Goal: Navigation & Orientation: Find specific page/section

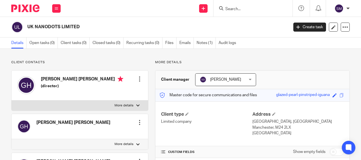
click at [232, 8] on input "Search" at bounding box center [250, 9] width 51 height 5
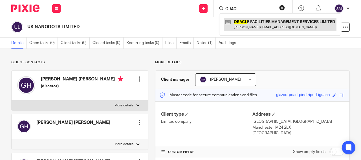
type input "ORACL"
click at [271, 24] on link at bounding box center [280, 24] width 113 height 13
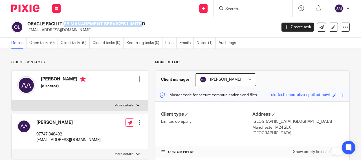
drag, startPoint x: 104, startPoint y: 24, endPoint x: 28, endPoint y: 23, distance: 76.5
click at [28, 23] on h2 "ORACLE FACILITIES MANAGEMENT SERVICES LIMITED" at bounding box center [125, 24] width 197 height 6
copy h2 "ORACLE FACILITIES MANAGEMENT"
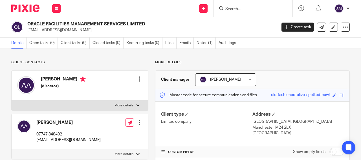
click at [229, 7] on input "Search" at bounding box center [250, 9] width 51 height 5
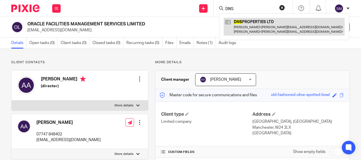
type input "DNS"
click at [252, 27] on link at bounding box center [284, 27] width 121 height 18
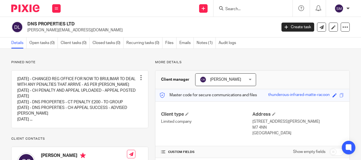
drag, startPoint x: 65, startPoint y: 22, endPoint x: 25, endPoint y: 23, distance: 39.8
click at [27, 23] on h2 "DNS PROPERTIES LTD" at bounding box center [125, 24] width 197 height 6
copy div "DNS PROPERTIES"
click at [239, 7] on input "Search" at bounding box center [250, 9] width 51 height 5
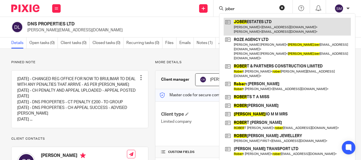
type input "jober"
click at [259, 31] on link at bounding box center [287, 27] width 127 height 18
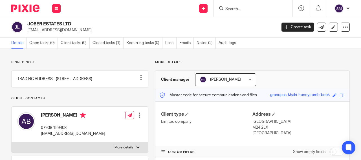
drag, startPoint x: 63, startPoint y: 23, endPoint x: 27, endPoint y: 23, distance: 35.3
click at [28, 24] on h2 "JOBER ESTATES LTD" at bounding box center [125, 24] width 197 height 6
copy h2 "JOBER ESTATES"
click at [231, 8] on input "Search" at bounding box center [250, 9] width 51 height 5
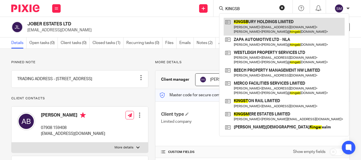
type input "KINGSB"
click at [270, 25] on link at bounding box center [284, 27] width 121 height 18
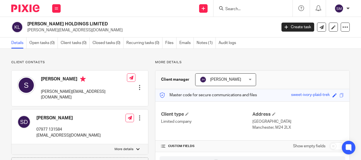
drag, startPoint x: 78, startPoint y: 21, endPoint x: 26, endPoint y: 23, distance: 52.8
click at [26, 23] on div "[PERSON_NAME] HOLDINGS LIMITED [PERSON_NAME][EMAIL_ADDRESS][DOMAIN_NAME] Create…" at bounding box center [180, 27] width 361 height 21
copy h2 "[PERSON_NAME] HOLDINGS"
click at [238, 7] on input "Search" at bounding box center [250, 9] width 51 height 5
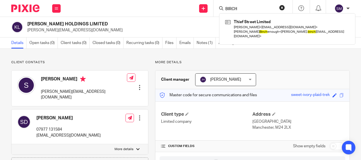
drag, startPoint x: 239, startPoint y: 6, endPoint x: 220, endPoint y: 8, distance: 19.0
click at [225, 8] on input "BIRCH" at bounding box center [250, 9] width 51 height 5
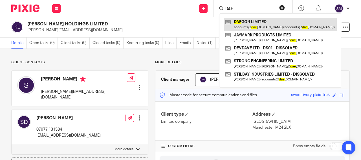
type input "DAE"
click at [259, 25] on link at bounding box center [280, 24] width 113 height 13
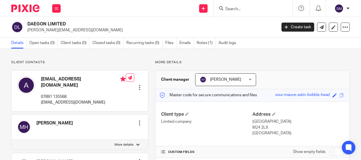
drag, startPoint x: 43, startPoint y: 22, endPoint x: 25, endPoint y: 23, distance: 18.1
click at [27, 23] on h2 "DAEGON LIMITED" at bounding box center [125, 24] width 197 height 6
click at [232, 8] on input "Search" at bounding box center [250, 9] width 51 height 5
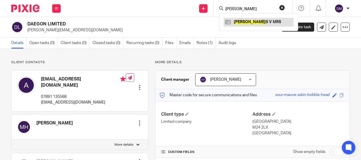
type input "GOGGIN"
click at [247, 25] on link at bounding box center [259, 22] width 70 height 8
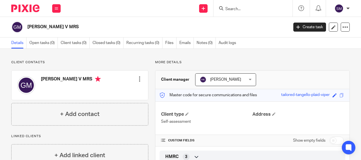
click at [230, 7] on input "Search" at bounding box center [250, 9] width 51 height 5
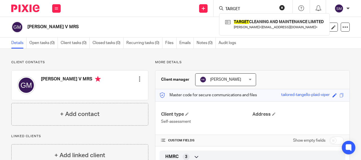
type input "TARGET"
click at [268, 31] on div "TARGET CLEANING AND MAINTENANCE LIMITED Tamara Klyne < info@rosewoodsolutions.c…" at bounding box center [274, 24] width 111 height 22
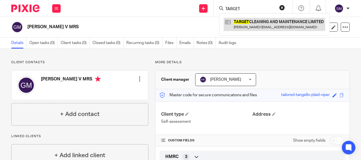
click at [269, 28] on link at bounding box center [275, 24] width 102 height 13
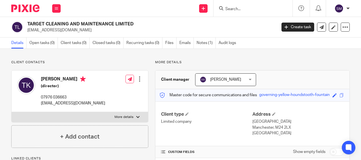
drag, startPoint x: 95, startPoint y: 24, endPoint x: 20, endPoint y: 21, distance: 75.1
click at [27, 21] on h2 "TARGET CLEANING AND MAINTENANCE LIMITED" at bounding box center [125, 24] width 197 height 6
drag, startPoint x: 44, startPoint y: 28, endPoint x: 49, endPoint y: 27, distance: 5.2
click at [229, 8] on input "Search" at bounding box center [250, 9] width 51 height 5
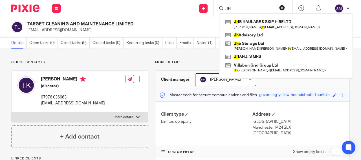
type input "J"
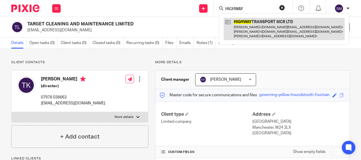
type input "HIGHWAY"
click at [248, 28] on link at bounding box center [284, 29] width 121 height 22
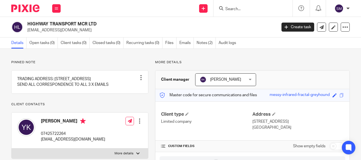
drag, startPoint x: 77, startPoint y: 23, endPoint x: 35, endPoint y: 23, distance: 42.1
click at [27, 24] on h2 "HIGHWAY TRANSPORT MCR LTD" at bounding box center [125, 24] width 197 height 6
click at [233, 8] on input "Search" at bounding box center [250, 9] width 51 height 5
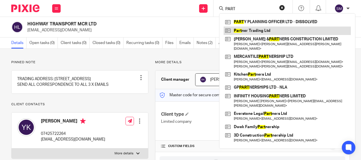
type input "PART"
click at [254, 28] on link at bounding box center [287, 31] width 127 height 8
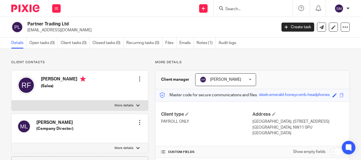
drag, startPoint x: 62, startPoint y: 24, endPoint x: 26, endPoint y: 24, distance: 36.7
click at [27, 24] on h2 "Partner Trading Ltd" at bounding box center [125, 24] width 197 height 6
copy h2 "Partner Trading"
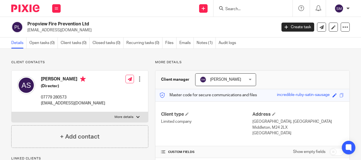
click at [243, 9] on input "Search" at bounding box center [250, 9] width 51 height 5
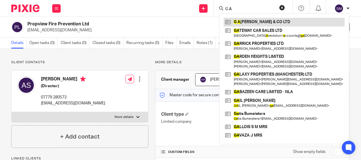
type input "G A"
click at [244, 23] on link at bounding box center [284, 22] width 121 height 8
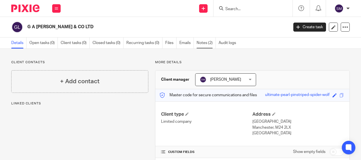
click at [207, 41] on link "Notes (2)" at bounding box center [206, 43] width 19 height 11
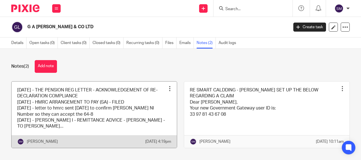
click at [134, 115] on link at bounding box center [94, 115] width 165 height 66
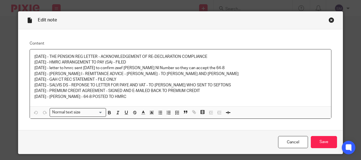
click at [329, 20] on div "Close this dialog window" at bounding box center [332, 20] width 6 height 6
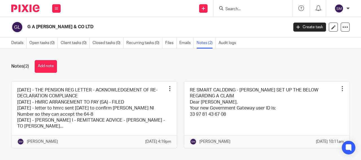
click at [152, 64] on div "Notes (2) Add note" at bounding box center [180, 66] width 339 height 13
